Goal: Task Accomplishment & Management: Use online tool/utility

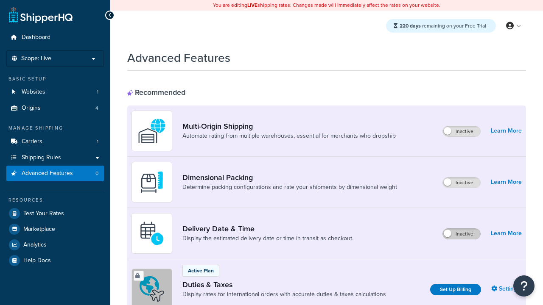
click at [461, 234] on label "Inactive" at bounding box center [461, 234] width 37 height 10
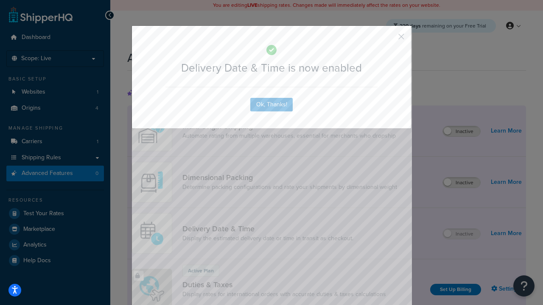
click at [388, 39] on button "button" at bounding box center [389, 40] width 2 height 2
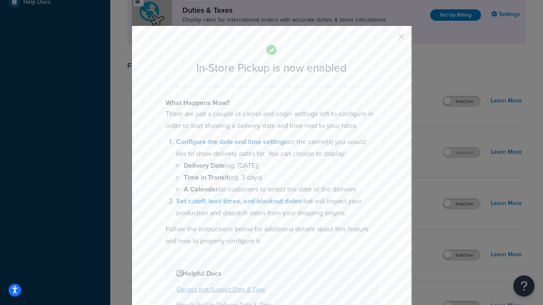
scroll to position [291, 0]
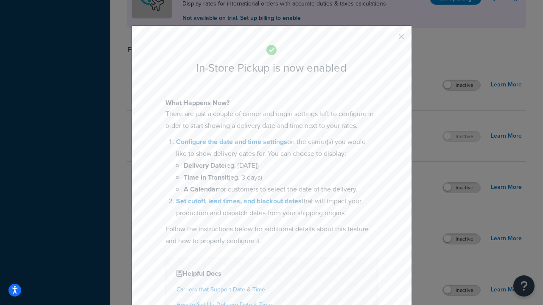
click at [388, 39] on button "button" at bounding box center [389, 40] width 2 height 2
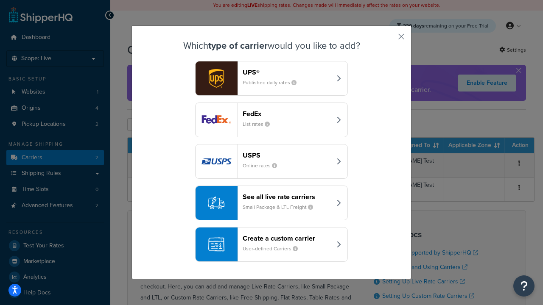
click at [271, 245] on div "Create a custom carrier User-defined Carriers" at bounding box center [287, 245] width 89 height 20
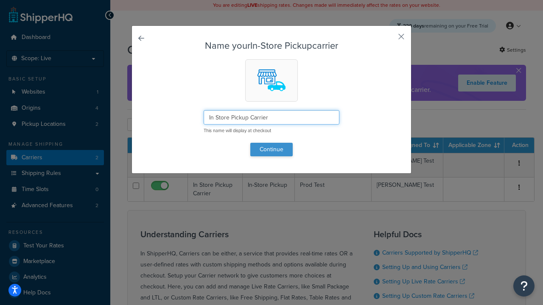
type input "In Store Pickup Carrier"
click at [271, 149] on button "Continue" at bounding box center [271, 150] width 42 height 14
